Goal: Task Accomplishment & Management: Manage account settings

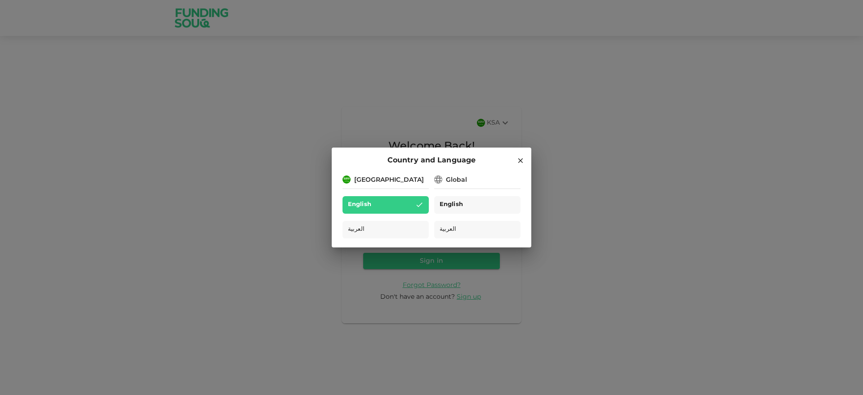
click at [472, 198] on div "English" at bounding box center [477, 205] width 86 height 18
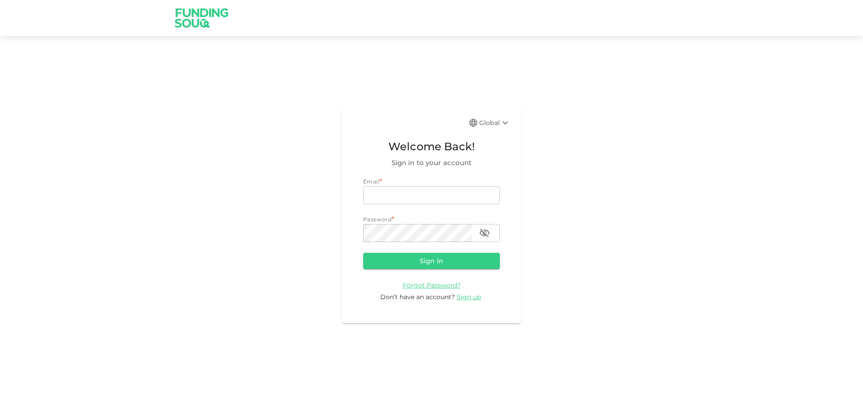
click at [463, 184] on div "Email *" at bounding box center [431, 181] width 137 height 9
click at [463, 190] on input "email" at bounding box center [431, 195] width 137 height 18
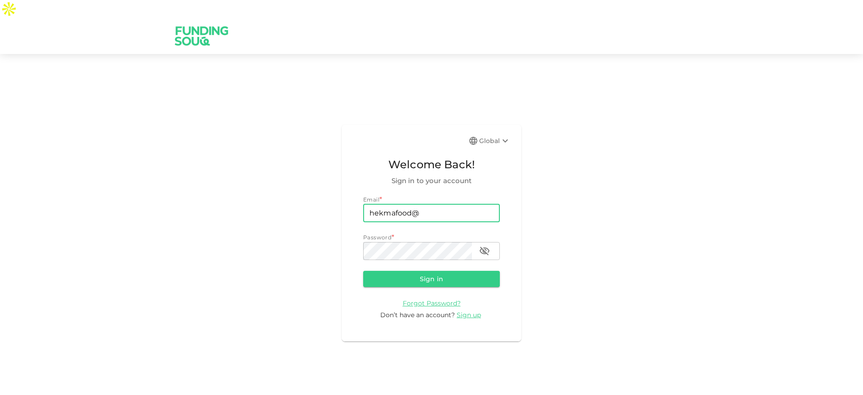
type input "[EMAIL_ADDRESS][DOMAIN_NAME]"
click at [363, 271] on button "Sign in" at bounding box center [431, 279] width 137 height 16
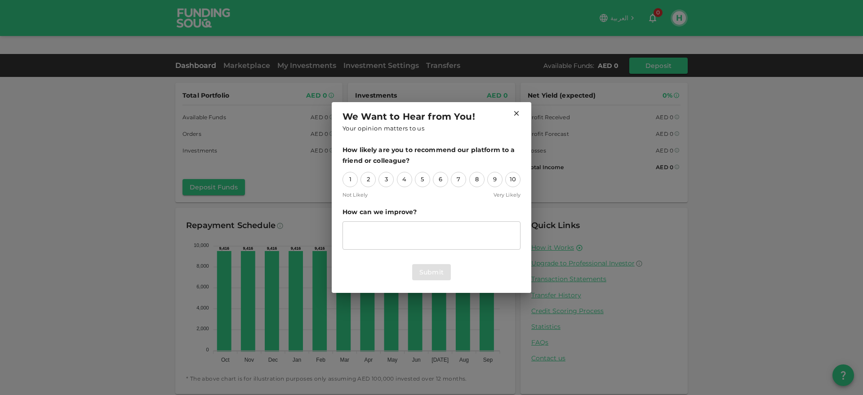
click at [519, 116] on icon at bounding box center [517, 113] width 8 height 8
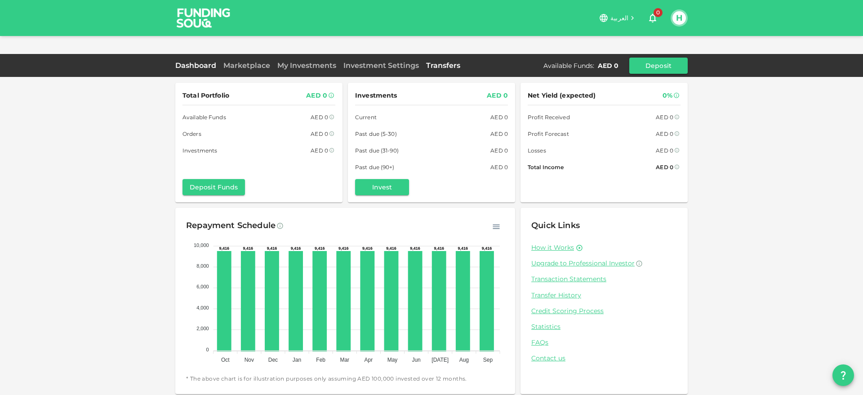
click at [424, 61] on link "Transfers" at bounding box center [443, 65] width 41 height 9
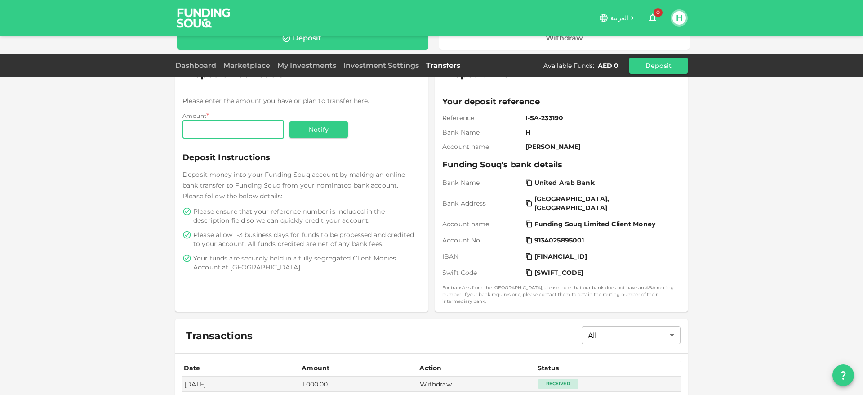
scroll to position [58, 0]
click at [536, 194] on span "Buhaira Street, Sharjah, United Arab Emirates" at bounding box center [605, 203] width 141 height 18
